Goal: Register for event/course

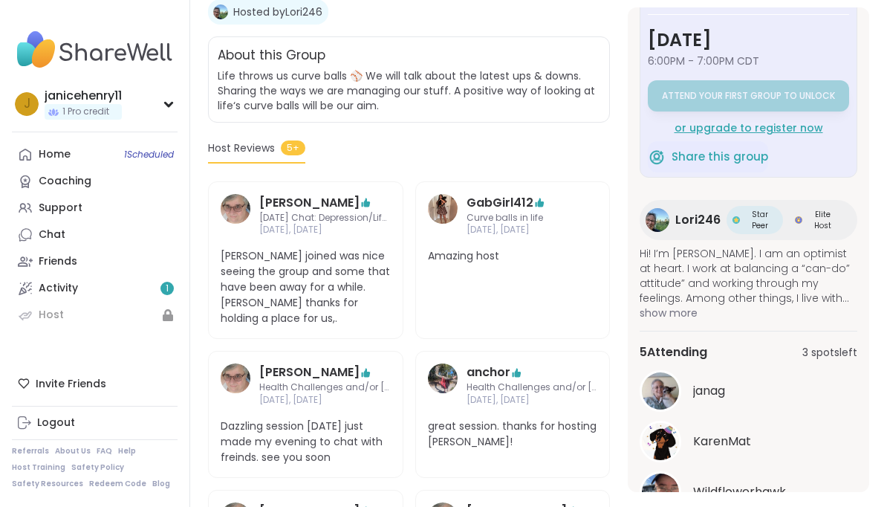
scroll to position [278, 0]
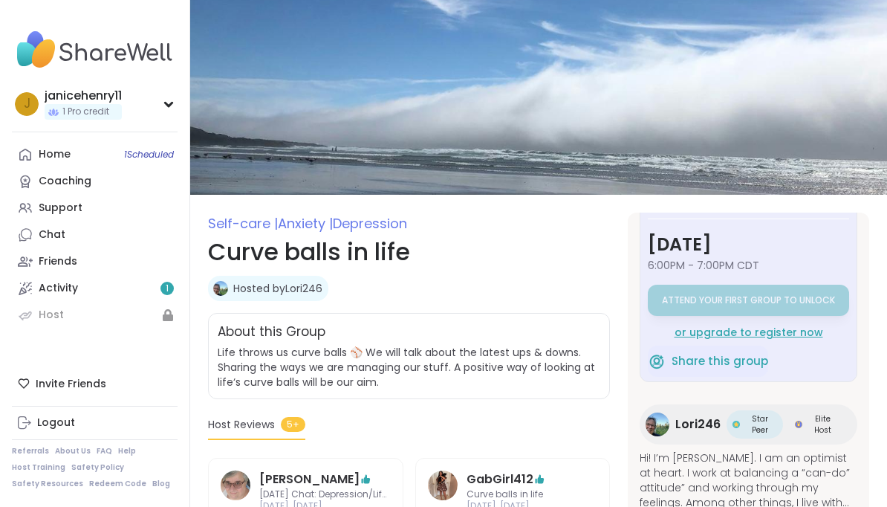
scroll to position [46, 0]
click at [808, 331] on div "or upgrade to register now" at bounding box center [748, 332] width 201 height 15
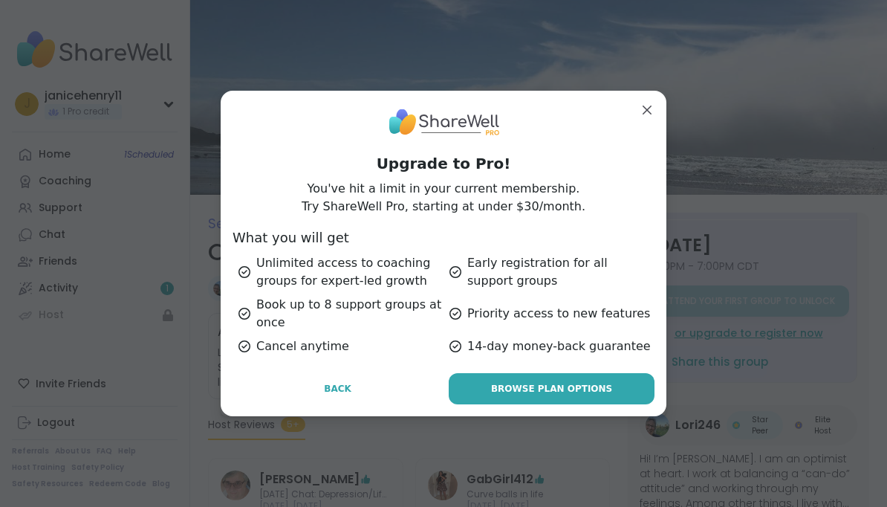
click at [369, 389] on button "Back" at bounding box center [338, 388] width 210 height 31
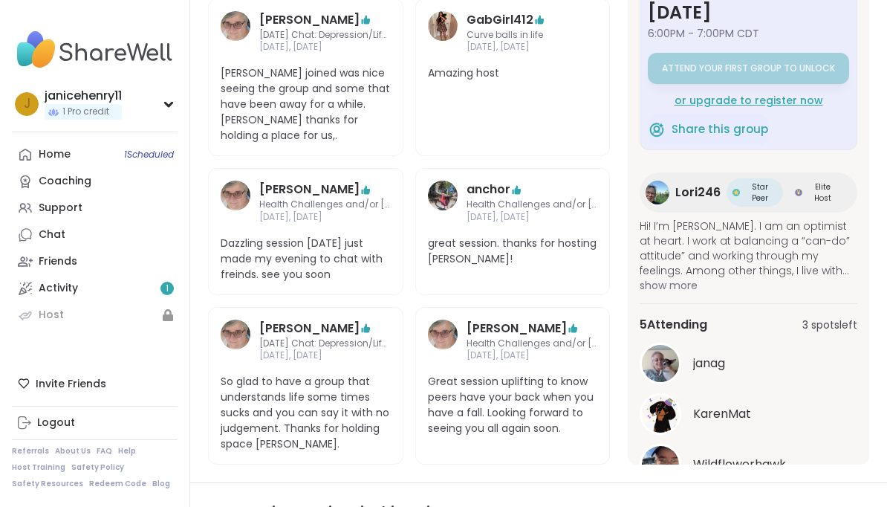
scroll to position [460, 0]
click at [765, 493] on button "See All" at bounding box center [748, 501] width 33 height 16
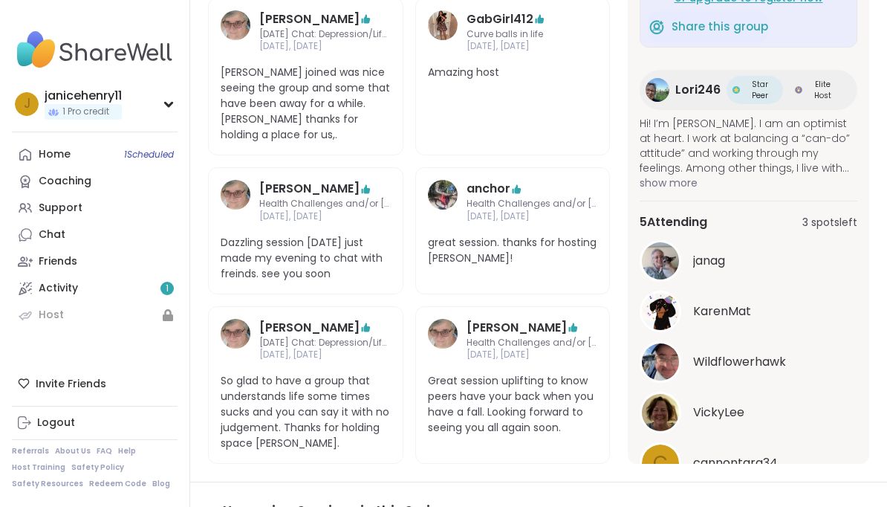
scroll to position [147, 0]
click at [767, 493] on button "See Less" at bounding box center [749, 501] width 44 height 16
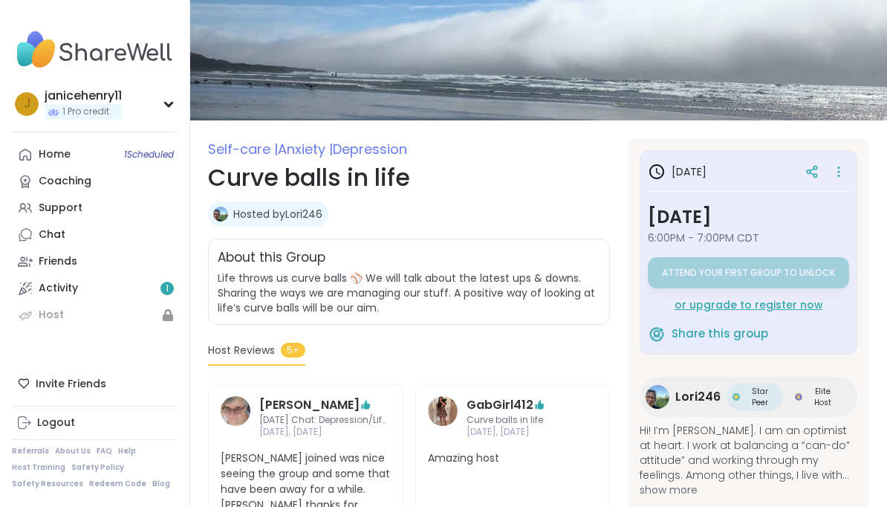
scroll to position [0, 0]
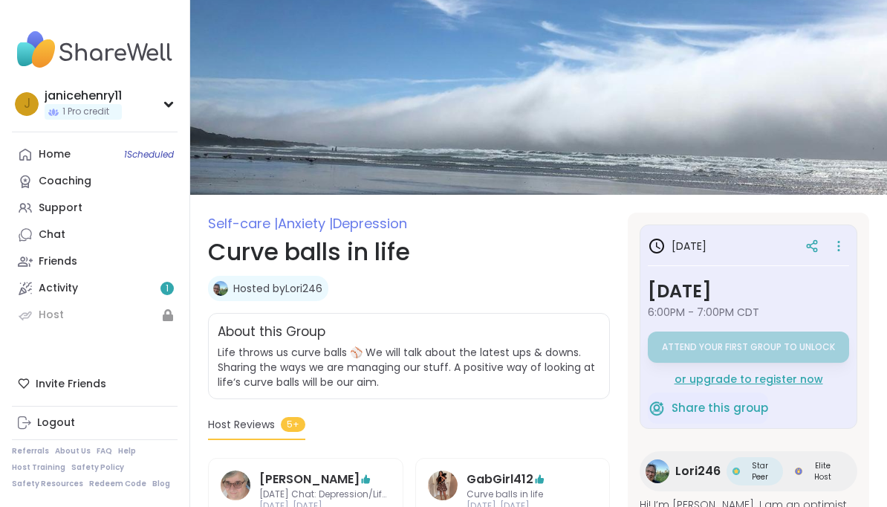
click at [706, 235] on div "in 1 day" at bounding box center [748, 246] width 201 height 27
click at [764, 290] on h3 "Tuesday, Oct 07" at bounding box center [748, 291] width 201 height 27
click at [797, 379] on div "or upgrade to register now" at bounding box center [748, 379] width 201 height 15
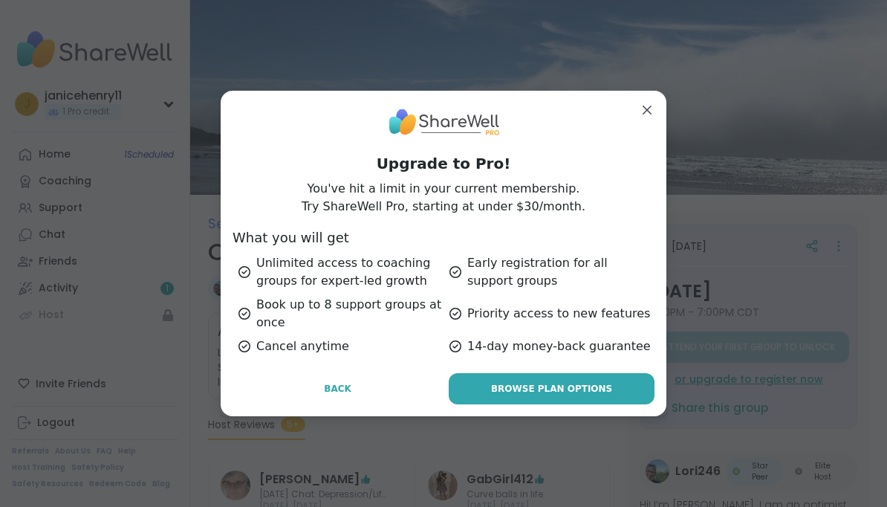
click at [334, 398] on button "Back" at bounding box center [338, 388] width 210 height 31
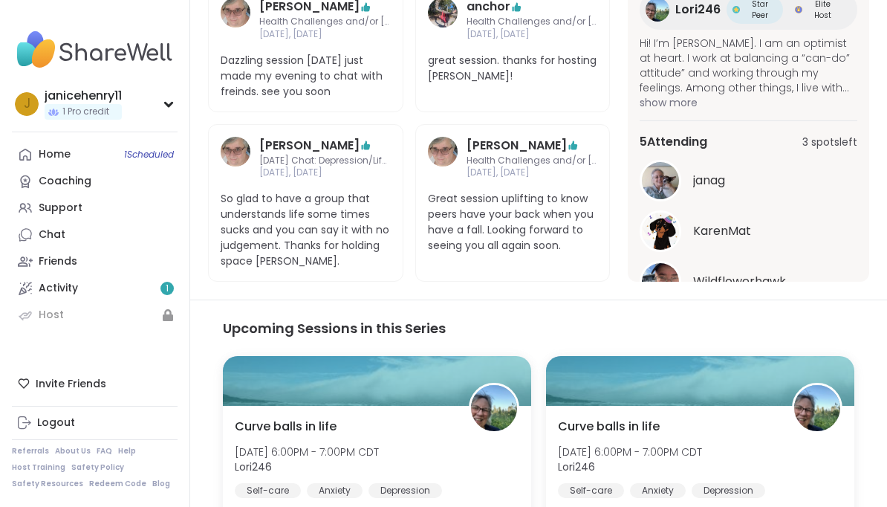
scroll to position [632, 0]
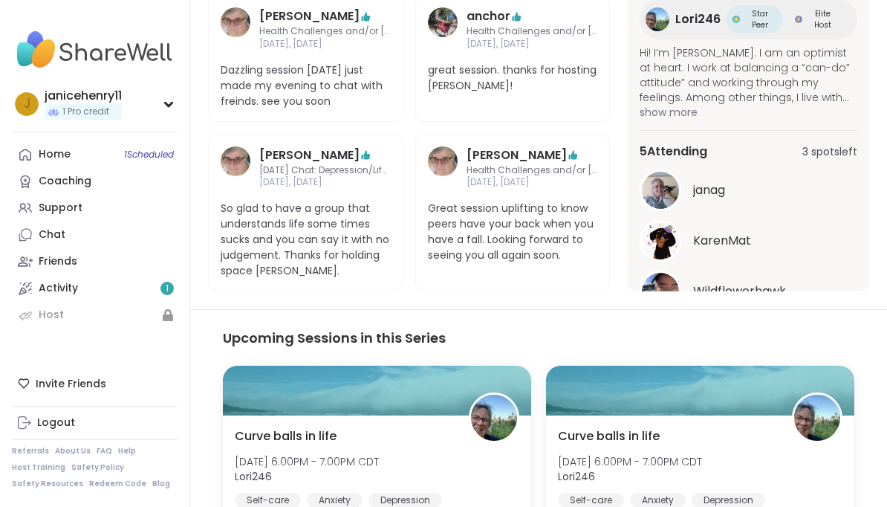
click at [837, 143] on div "5 Attending 3 spots left" at bounding box center [749, 152] width 218 height 18
click at [823, 130] on div "5 Attending 3 spots left janag KarenMat Wildflowerhawk See All" at bounding box center [749, 239] width 218 height 218
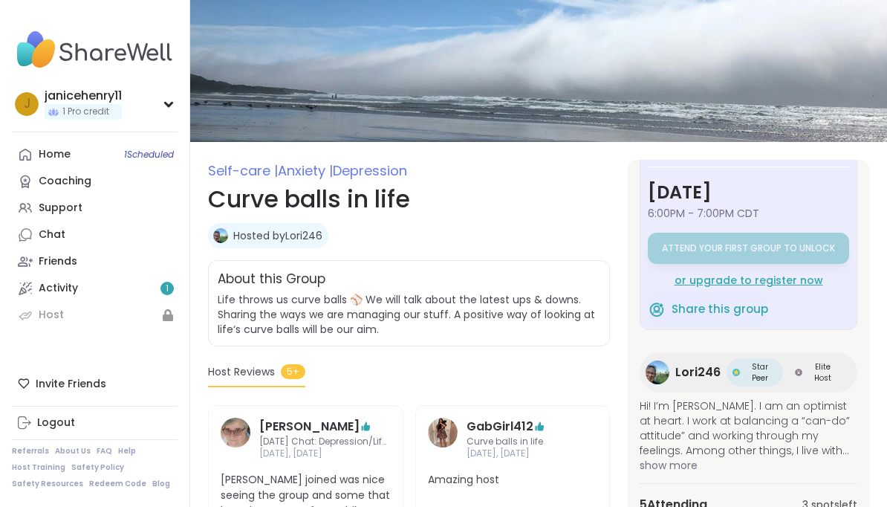
scroll to position [0, 0]
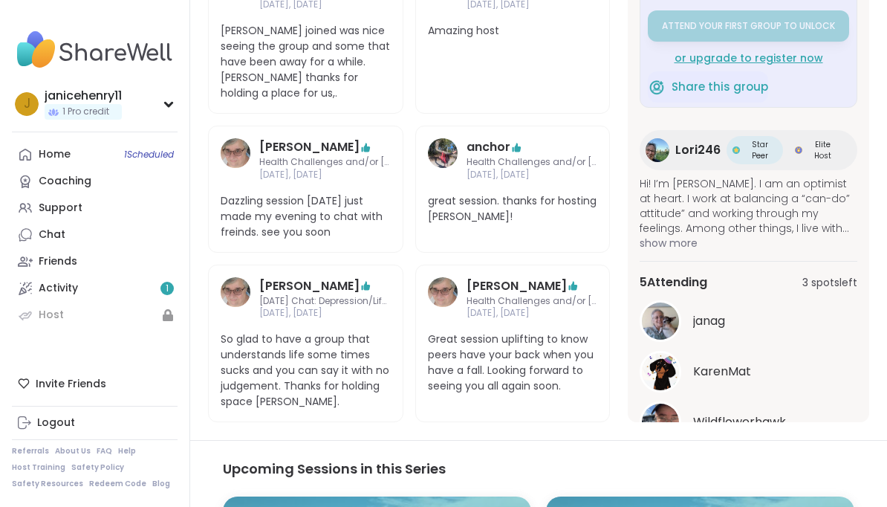
scroll to position [531, 0]
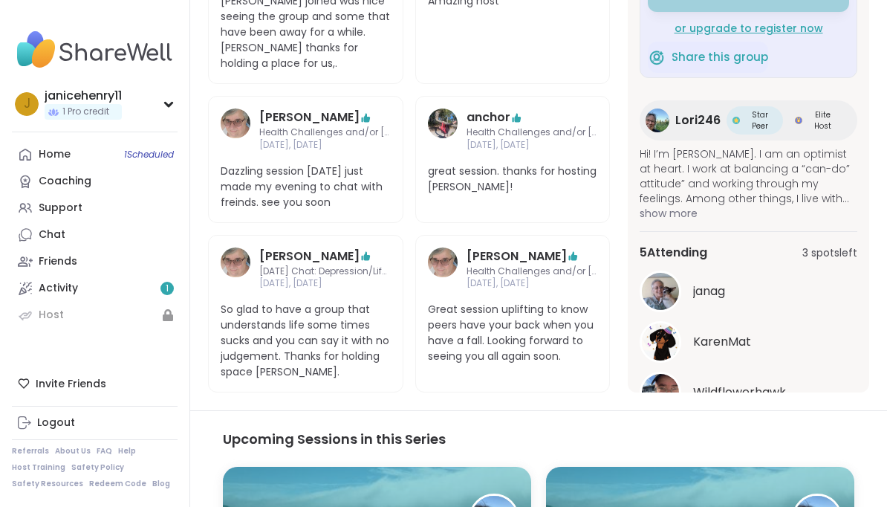
click at [759, 422] on button "See All" at bounding box center [748, 430] width 33 height 16
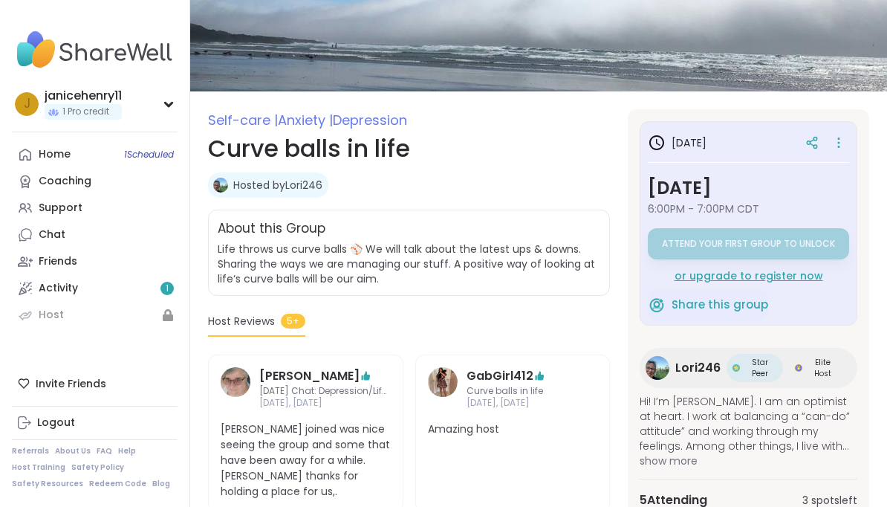
scroll to position [0, 0]
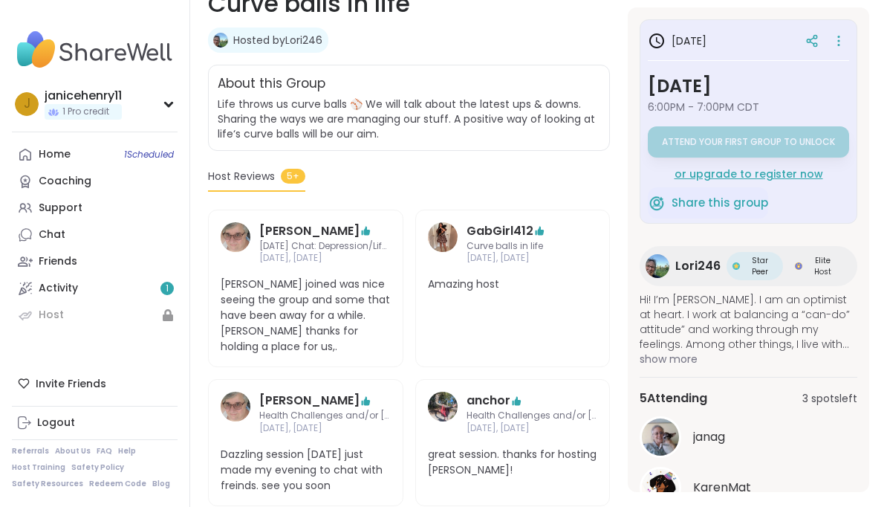
scroll to position [250, 0]
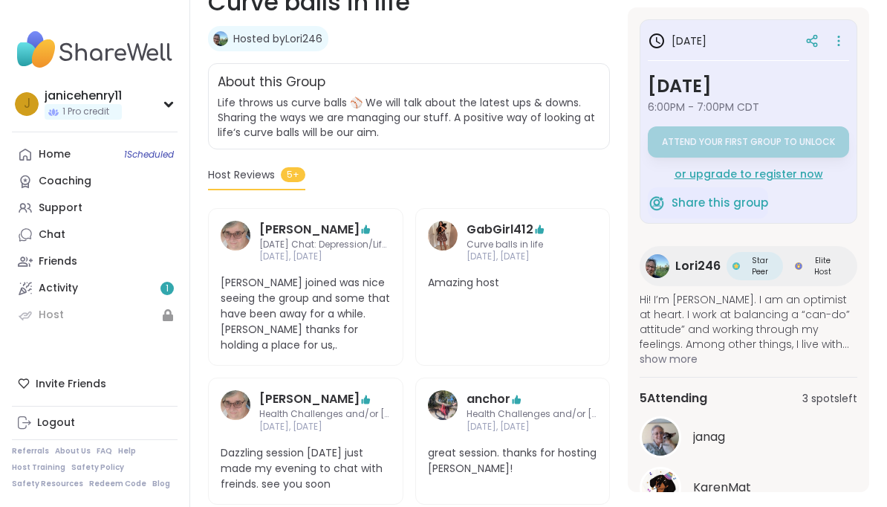
click at [801, 171] on div "or upgrade to register now" at bounding box center [748, 173] width 201 height 15
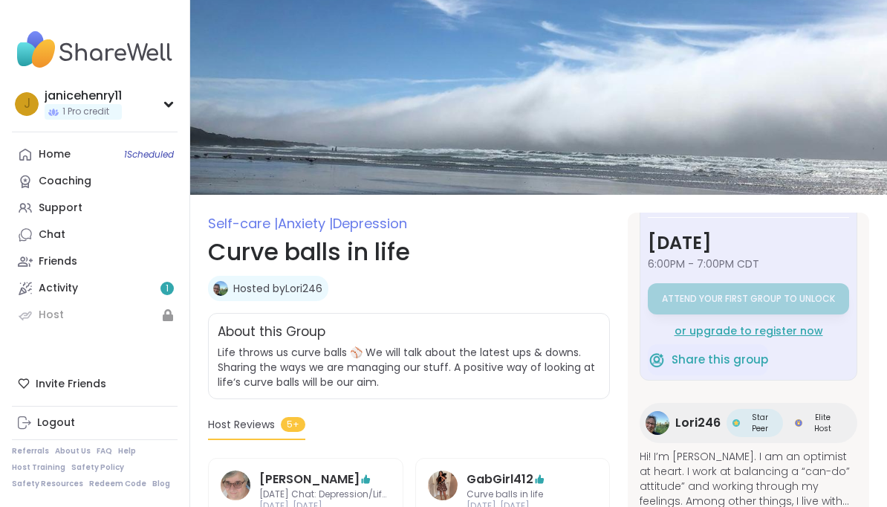
scroll to position [46, 0]
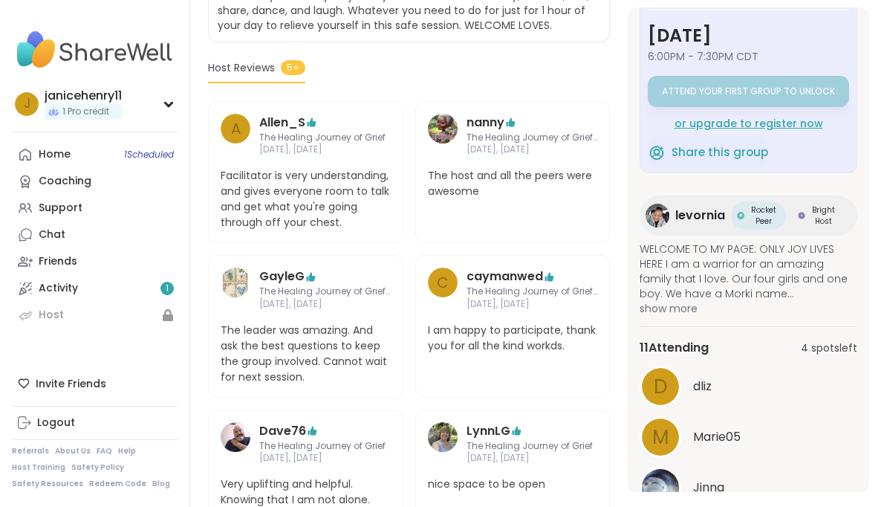
scroll to position [372, 0]
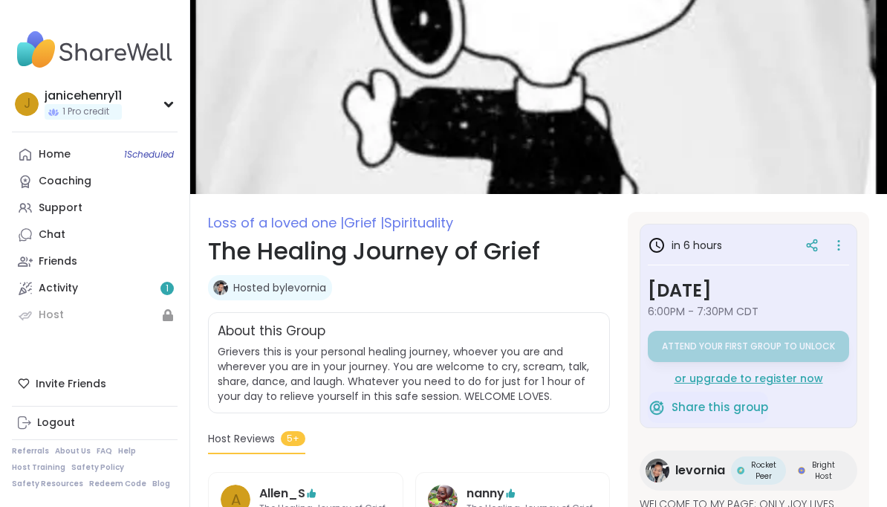
scroll to position [0, 0]
